Goal: Task Accomplishment & Management: Manage account settings

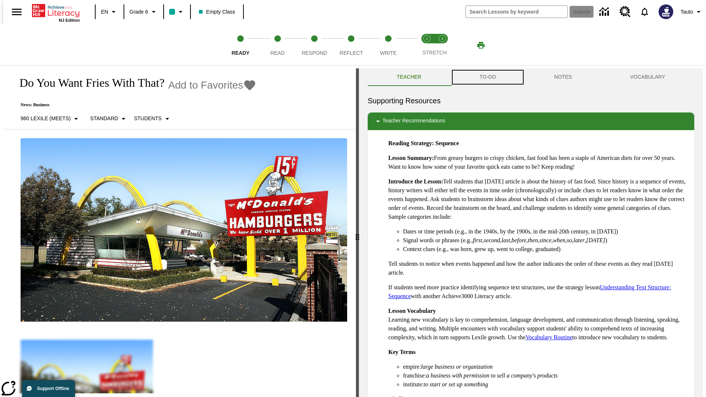
click at [487, 77] on button "TO-DO" at bounding box center [487, 77] width 75 height 18
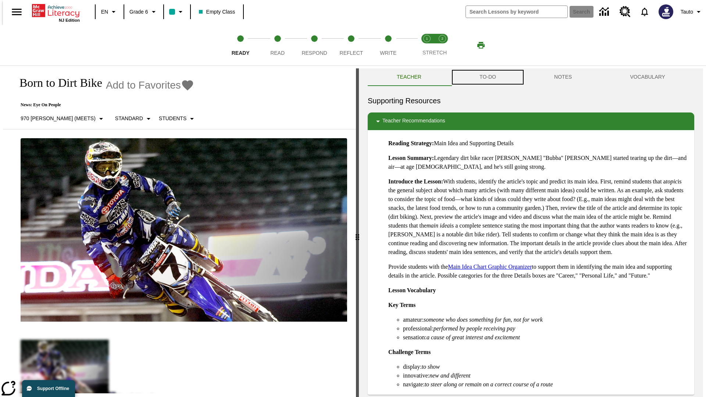
click at [487, 77] on button "TO-DO" at bounding box center [487, 77] width 75 height 18
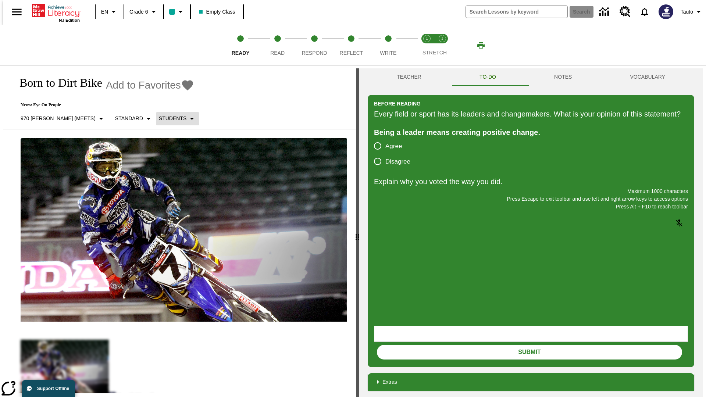
click at [159, 118] on p "Students" at bounding box center [173, 119] width 28 height 8
